Goal: Connect with others: Connect with others

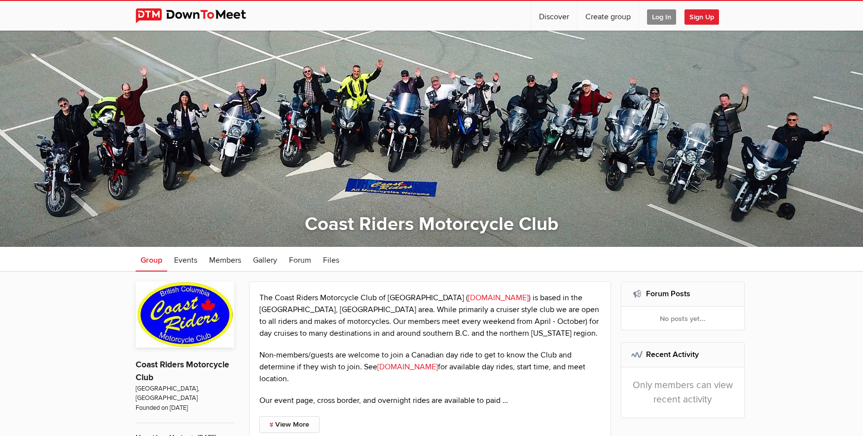
click at [665, 15] on span "Log In" at bounding box center [661, 16] width 29 height 15
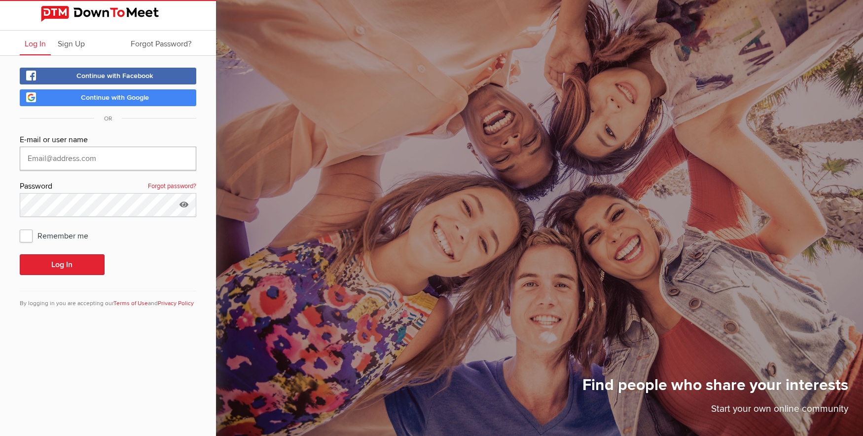
click at [91, 153] on input "text" at bounding box center [108, 159] width 177 height 24
drag, startPoint x: 109, startPoint y: 170, endPoint x: -14, endPoint y: 160, distance: 123.7
click at [0, 160] on html "Log In Sign Up Forgot Password? Continue with Facebook Continue with Google OR …" at bounding box center [431, 218] width 863 height 436
click at [186, 204] on icon at bounding box center [184, 204] width 15 height 23
click at [63, 263] on button "Log In" at bounding box center [62, 264] width 85 height 21
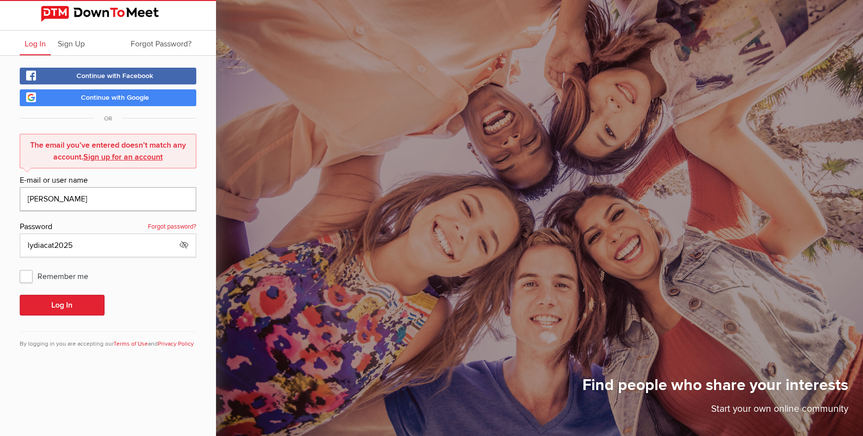
drag, startPoint x: 95, startPoint y: 200, endPoint x: 6, endPoint y: 194, distance: 88.5
click at [6, 194] on div "Continue with Facebook Continue with Google OR The email you’ve entered doesn’t…" at bounding box center [108, 214] width 216 height 316
type input "[EMAIL_ADDRESS][DOMAIN_NAME]"
click at [58, 303] on button "Log In" at bounding box center [62, 304] width 85 height 21
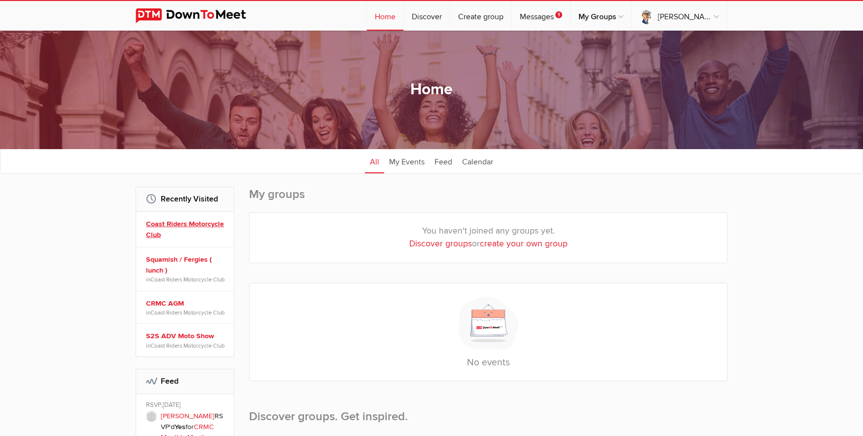
click at [186, 222] on link "Coast Riders Motorcycle Club" at bounding box center [186, 229] width 81 height 21
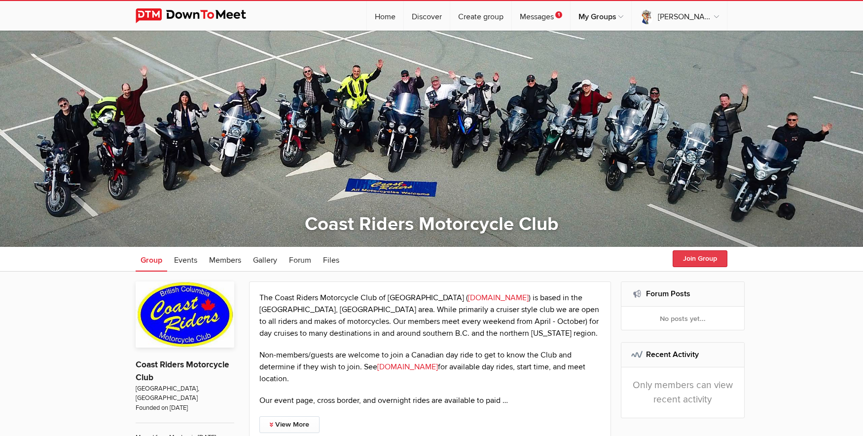
click at [711, 260] on button "Join Group" at bounding box center [700, 258] width 55 height 17
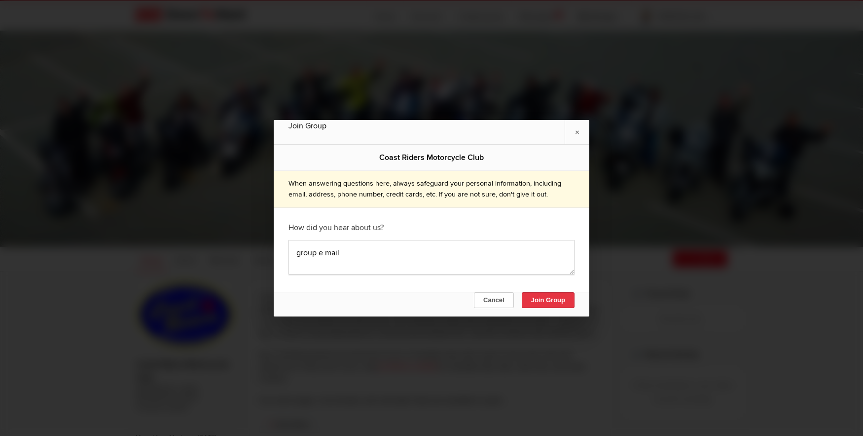
click at [567, 302] on button "Join Group" at bounding box center [548, 300] width 53 height 16
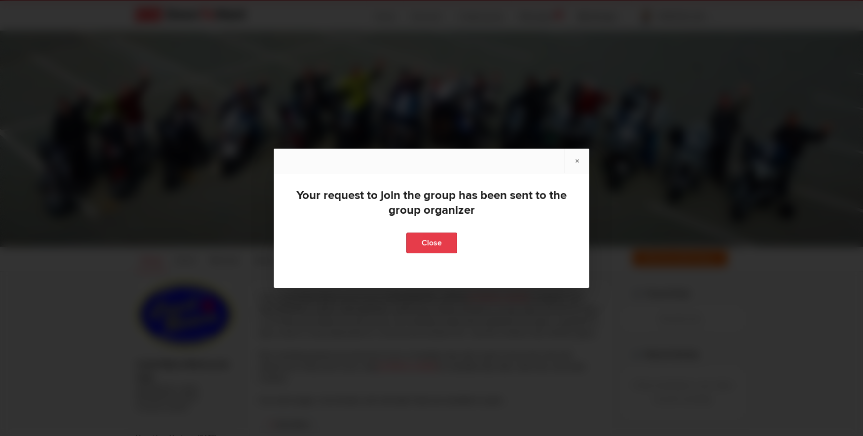
click at [430, 248] on link "Close" at bounding box center [431, 242] width 51 height 21
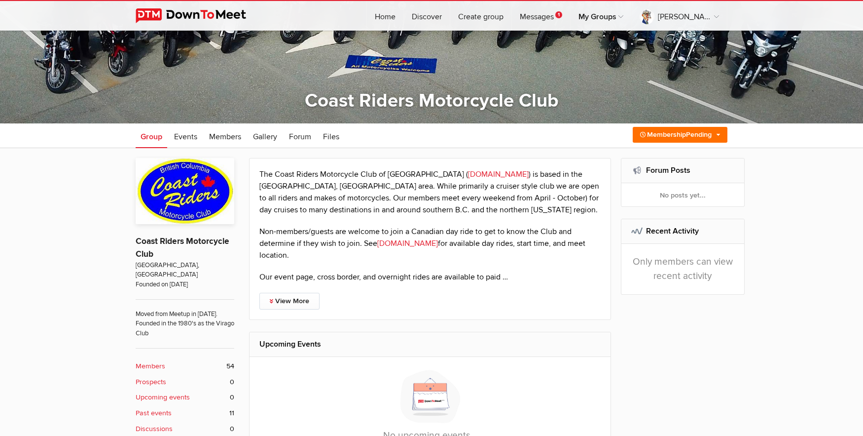
scroll to position [41, 0]
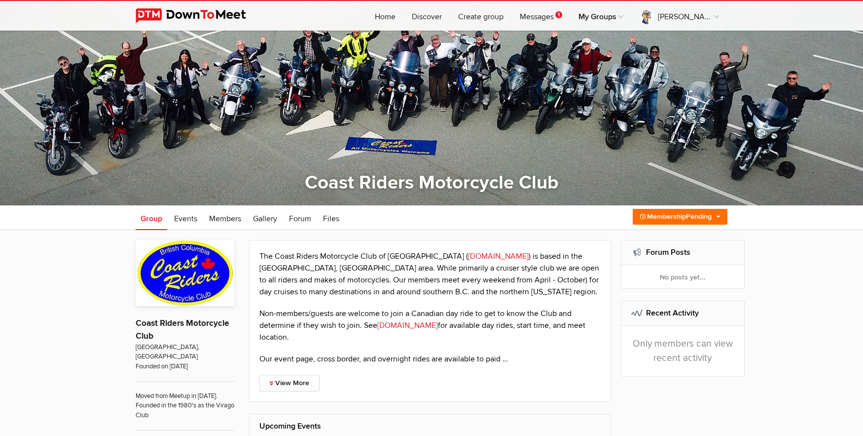
click at [484, 257] on link "[DOMAIN_NAME]" at bounding box center [498, 256] width 61 height 10
